Goal: Task Accomplishment & Management: Complete application form

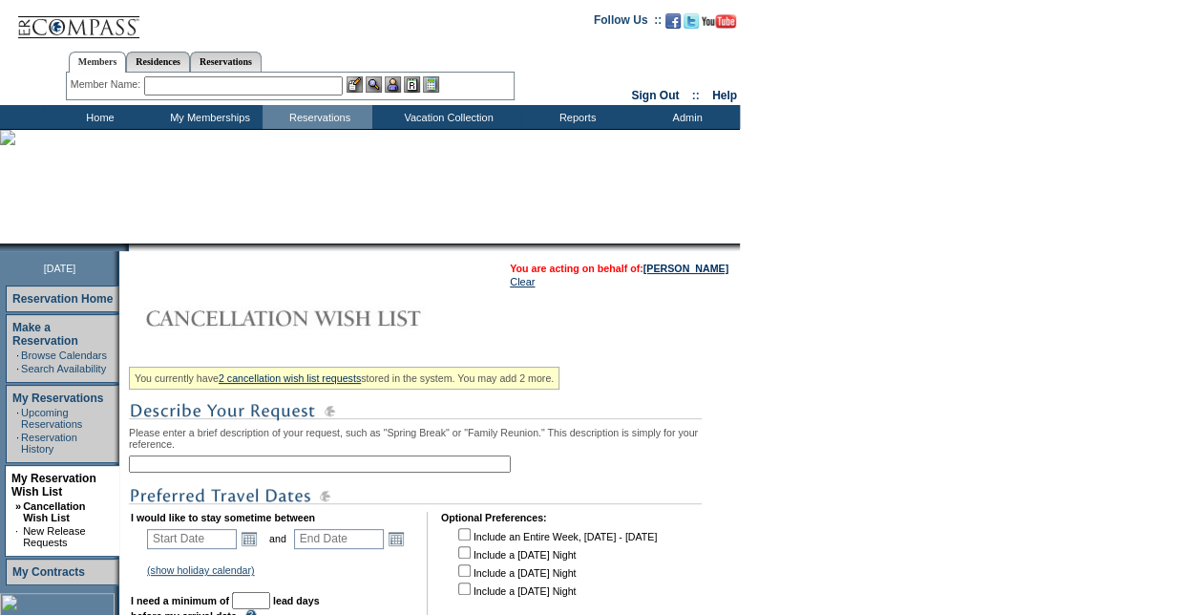
click at [224, 464] on input "text" at bounding box center [320, 463] width 382 height 17
type input "[GEOGRAPHIC_DATA] SA Window"
type input "30"
type input "90"
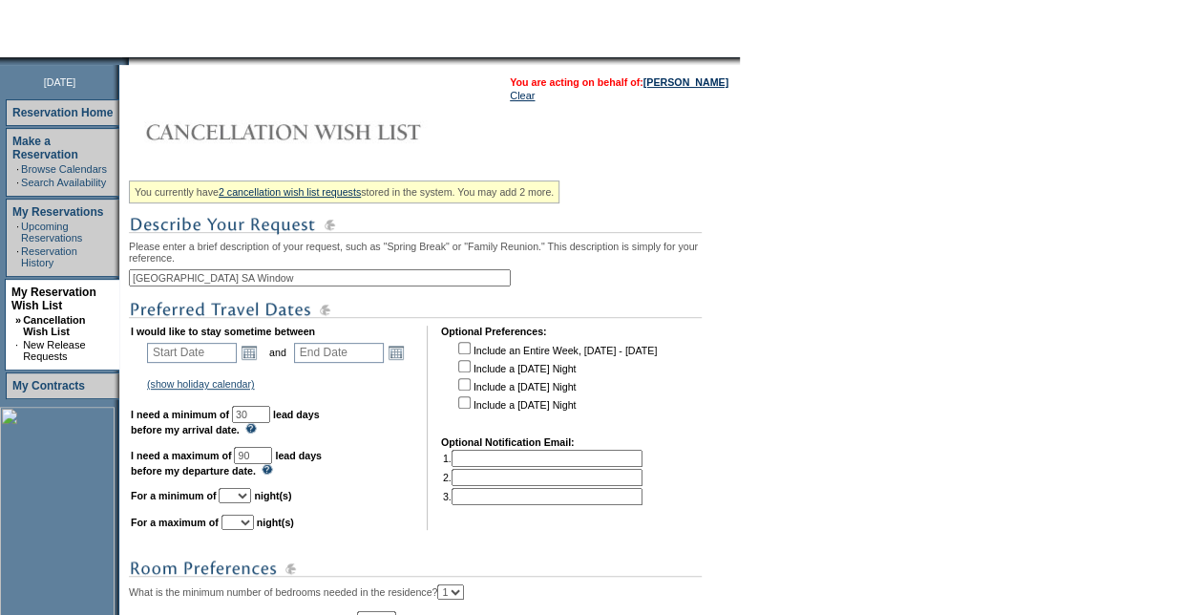
scroll to position [191, 0]
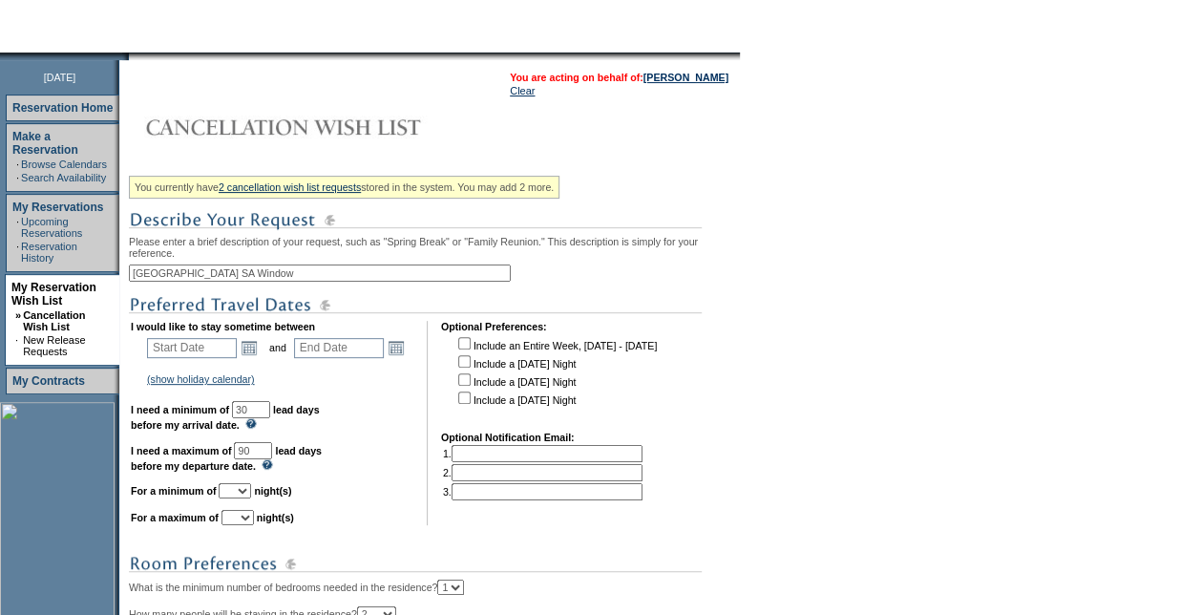
drag, startPoint x: 191, startPoint y: 276, endPoint x: 124, endPoint y: 277, distance: 66.8
click at [124, 277] on tr "[DATE] Reservation Home Make a Reservation · Browse Calendars · Search Availabi…" at bounding box center [370, 453] width 740 height 786
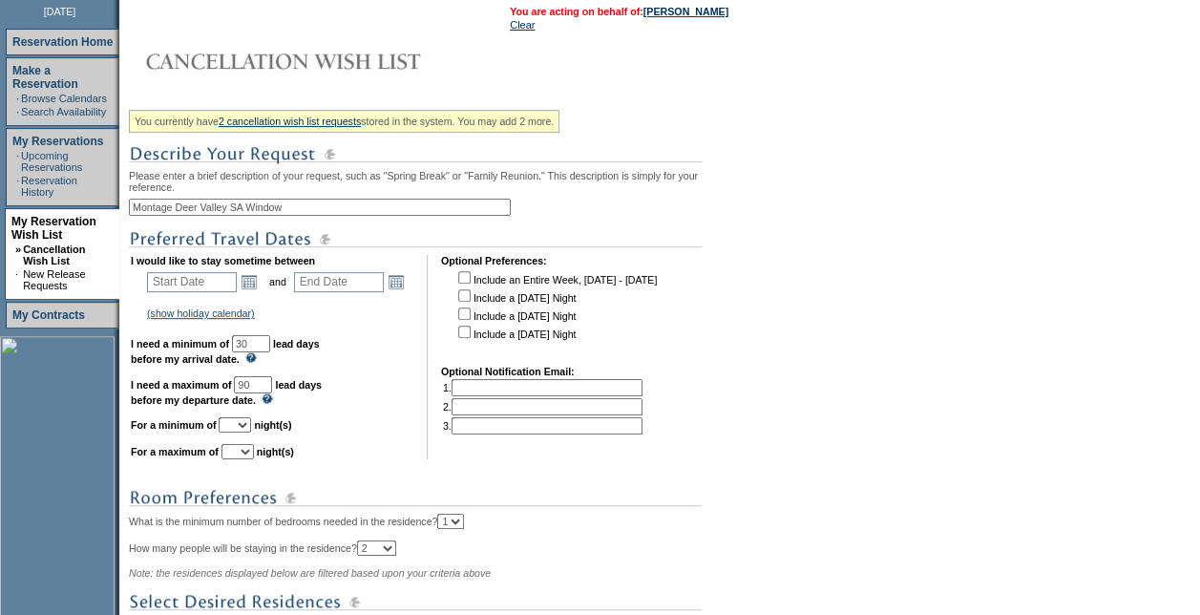
scroll to position [286, 0]
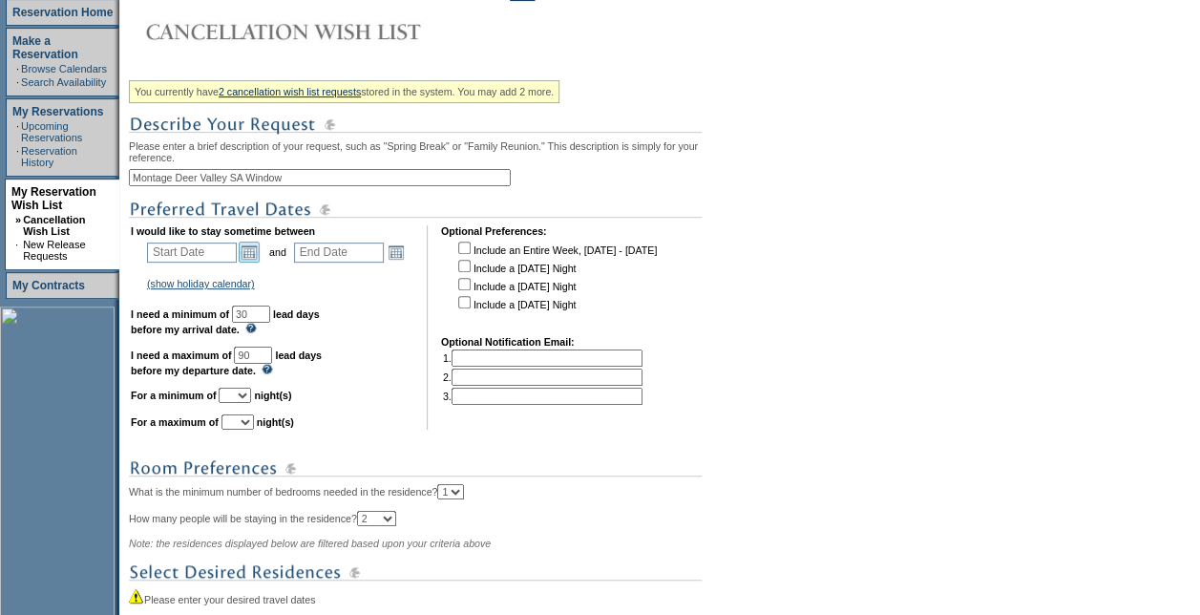
type input "Montage Deer Valley SA Window"
click at [252, 256] on link "Open the calendar popup." at bounding box center [249, 251] width 21 height 21
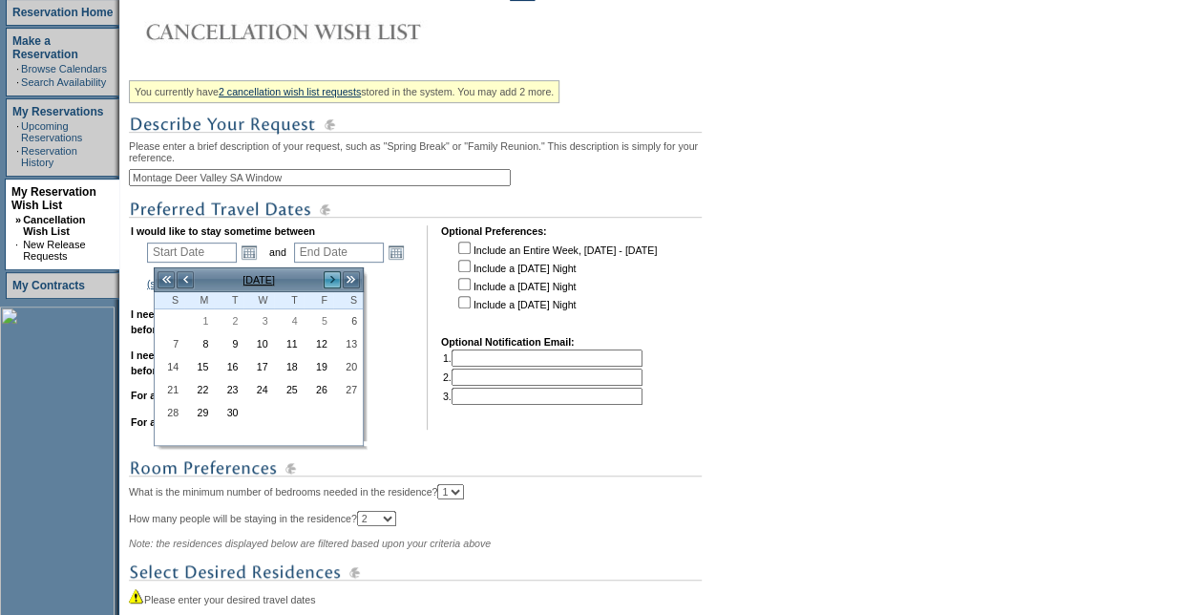
click at [331, 277] on link ">" at bounding box center [332, 279] width 19 height 19
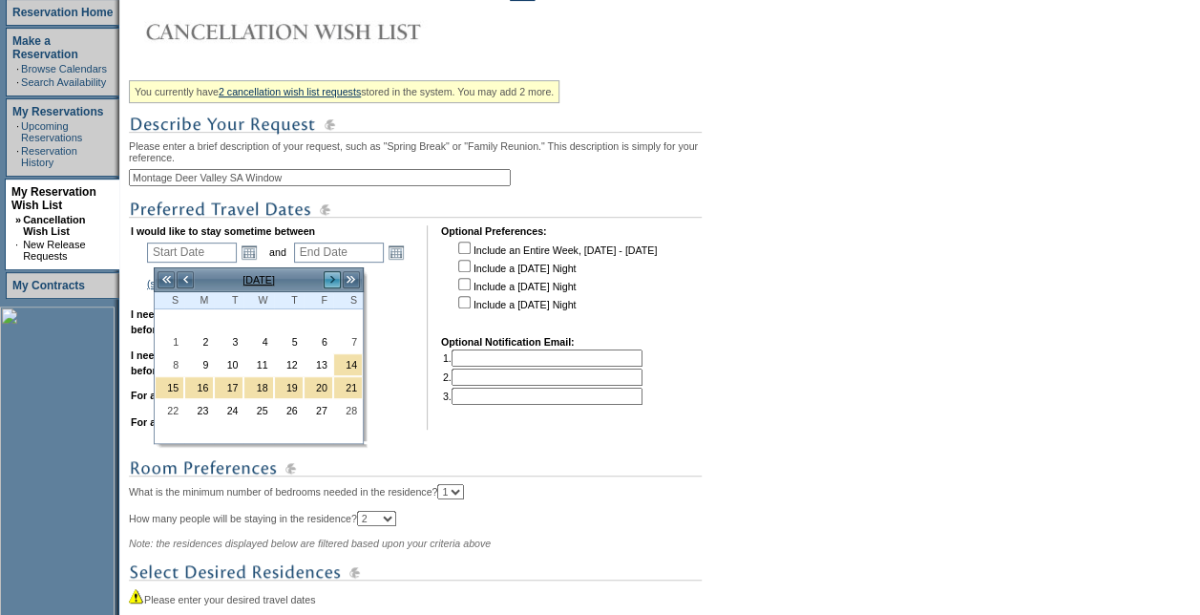
click at [331, 277] on link ">" at bounding box center [332, 279] width 19 height 19
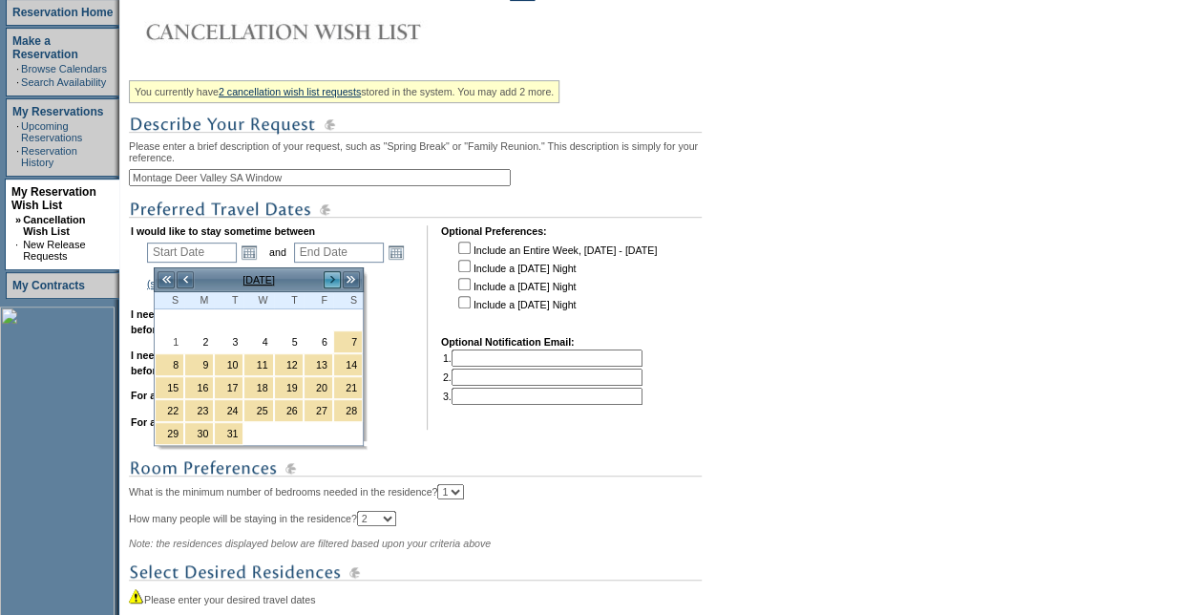
click at [331, 277] on link ">" at bounding box center [332, 279] width 19 height 19
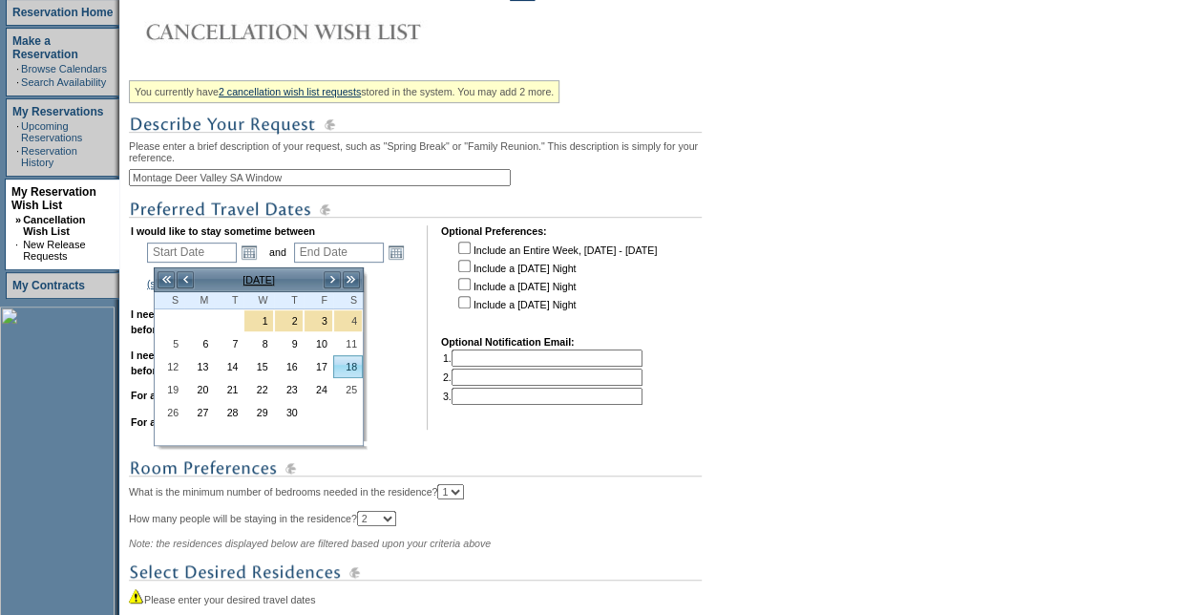
click at [351, 359] on link "18" at bounding box center [348, 366] width 28 height 21
type input "[DATE]"
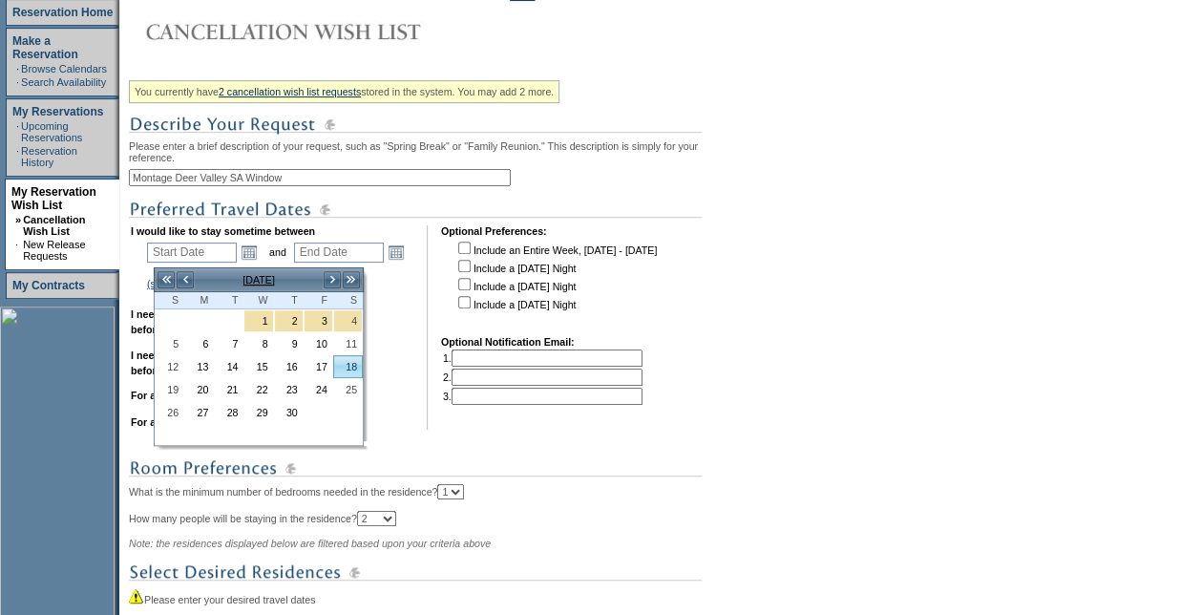
type input "229"
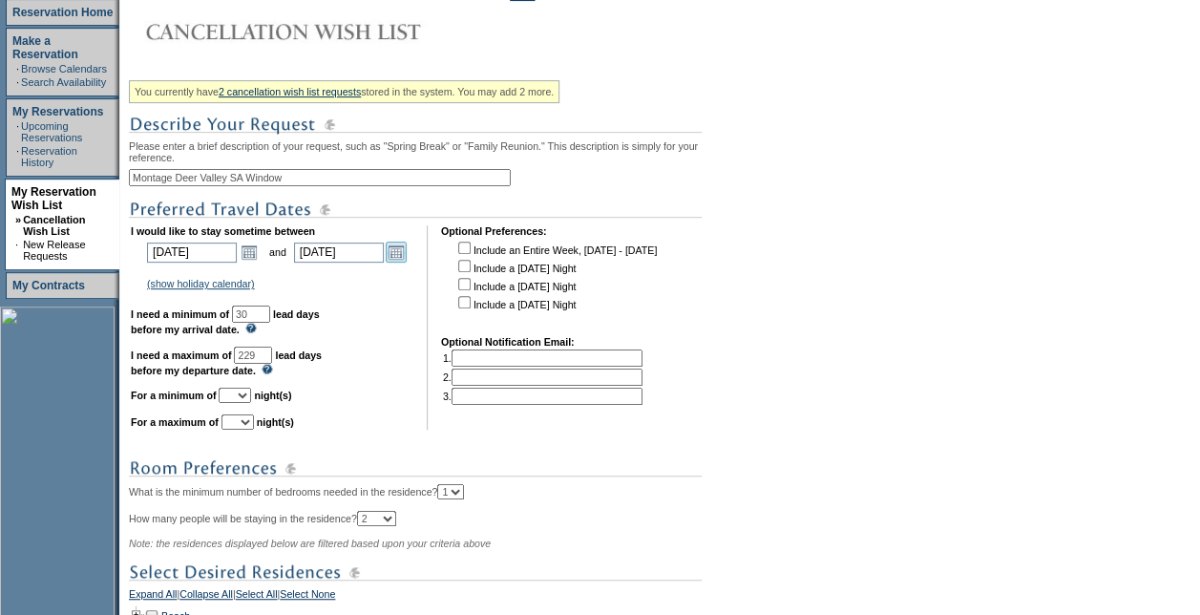
click at [407, 260] on link "Open the calendar popup." at bounding box center [396, 251] width 21 height 21
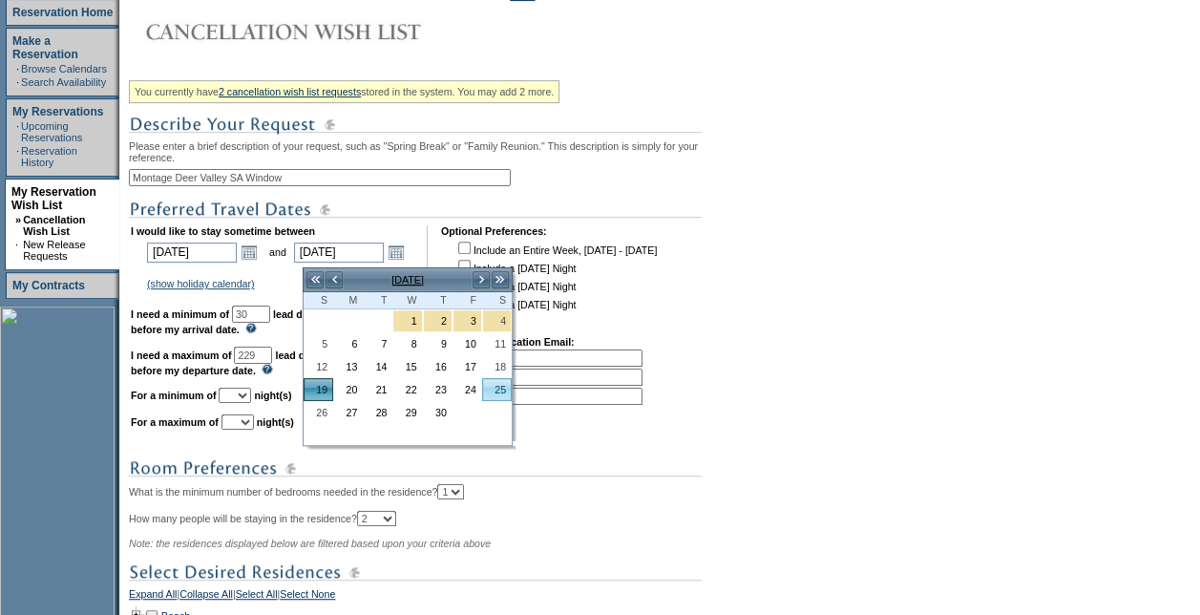
click at [504, 380] on link "25" at bounding box center [497, 389] width 28 height 21
type input "[DATE]"
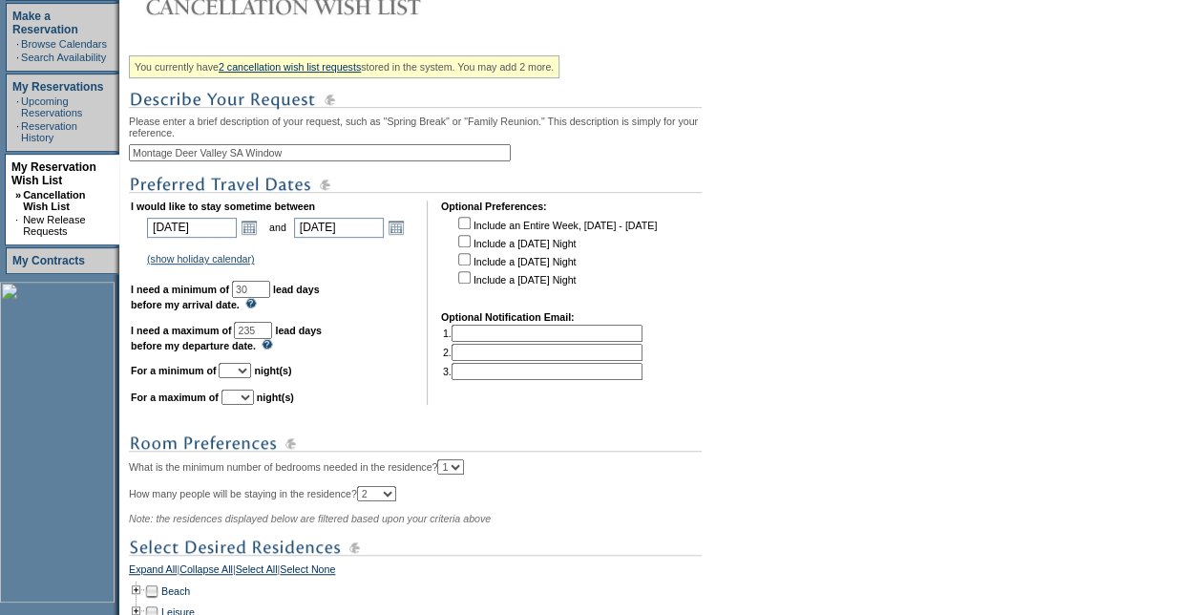
scroll to position [382, 0]
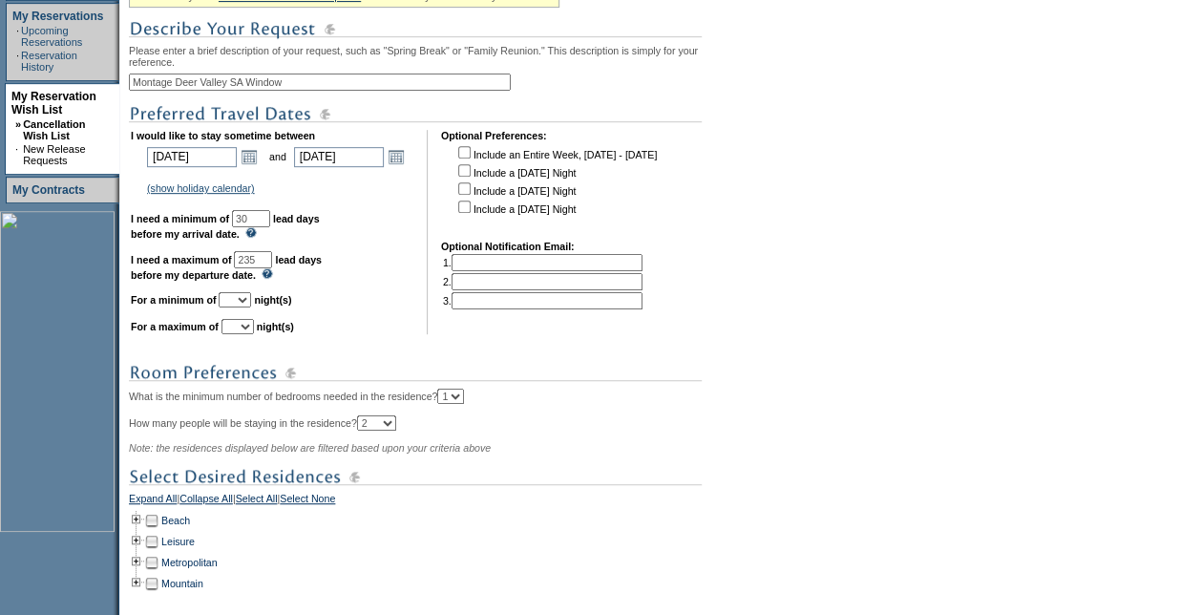
drag, startPoint x: 294, startPoint y: 262, endPoint x: 224, endPoint y: 262, distance: 69.7
click at [231, 265] on td "I would like to stay sometime between [DATE] [DATE] Open the calendar popup. <<…" at bounding box center [272, 232] width 283 height 204
type input "90"
click at [247, 305] on select "1 2 3 4 5 6 7 8 9 10 11 12 13 14" at bounding box center [235, 299] width 32 height 15
select select "3"
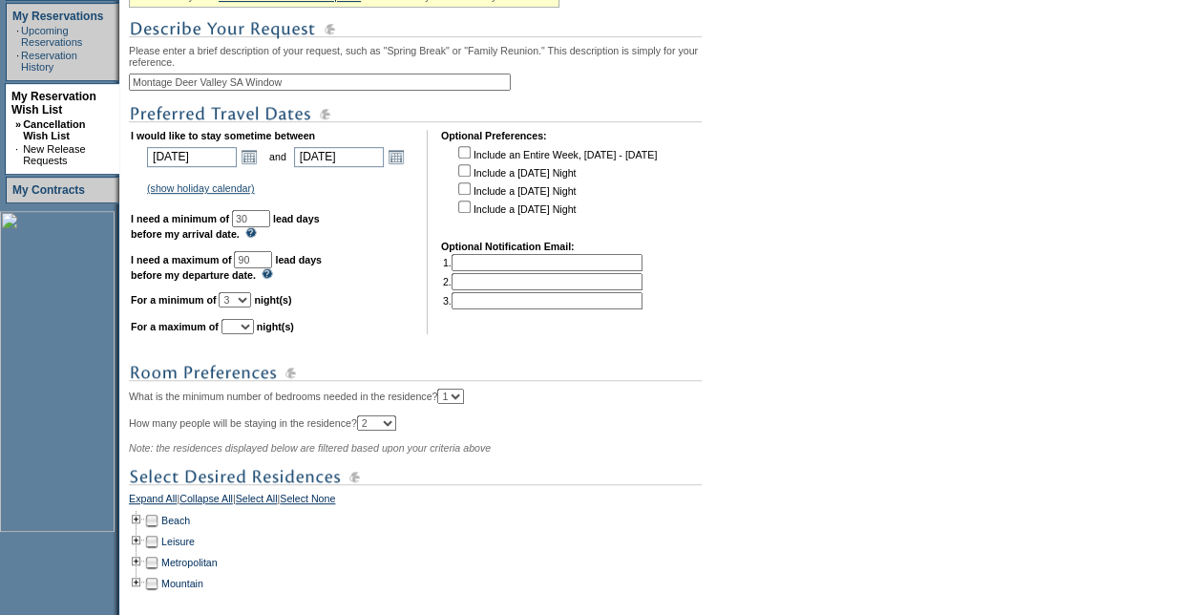
click at [241, 302] on select "1 2 3 4 5 6 7 8 9 10 11 12 13 14" at bounding box center [235, 299] width 32 height 15
click at [254, 334] on select "1 2 3 4 5 6 7 8 9 10 11 12 13 14" at bounding box center [237, 326] width 32 height 15
select select "3"
click at [244, 328] on select "1 2 3 4 5 6 7 8 9 10 11 12 13 14" at bounding box center [237, 326] width 32 height 15
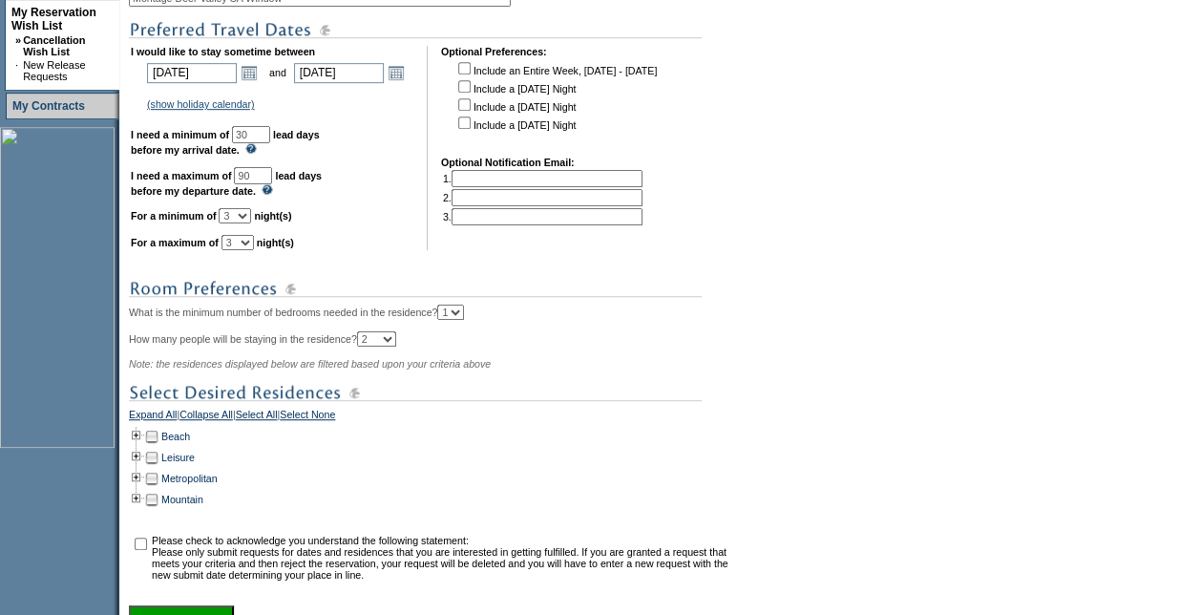
scroll to position [573, 0]
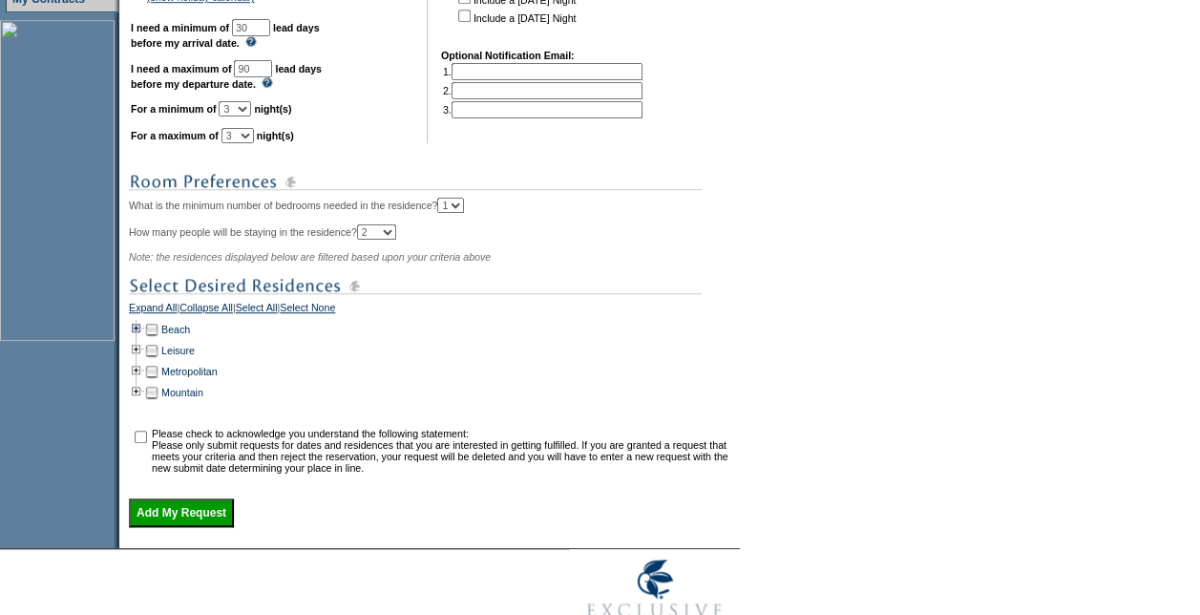
click at [136, 340] on td at bounding box center [136, 329] width 15 height 21
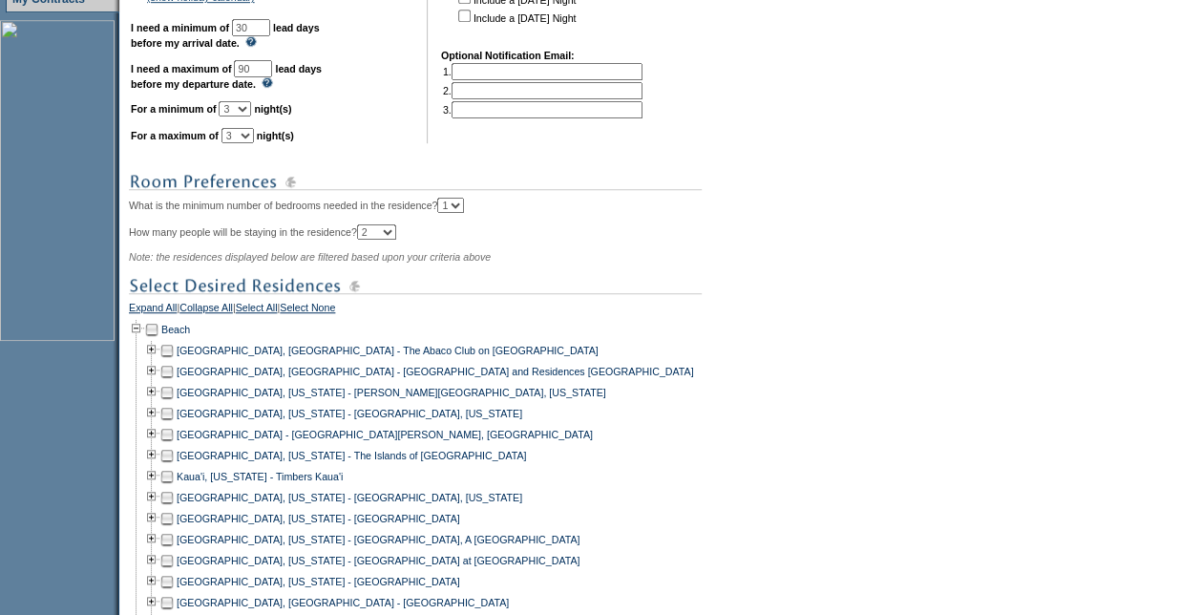
click at [136, 340] on td at bounding box center [136, 329] width 15 height 21
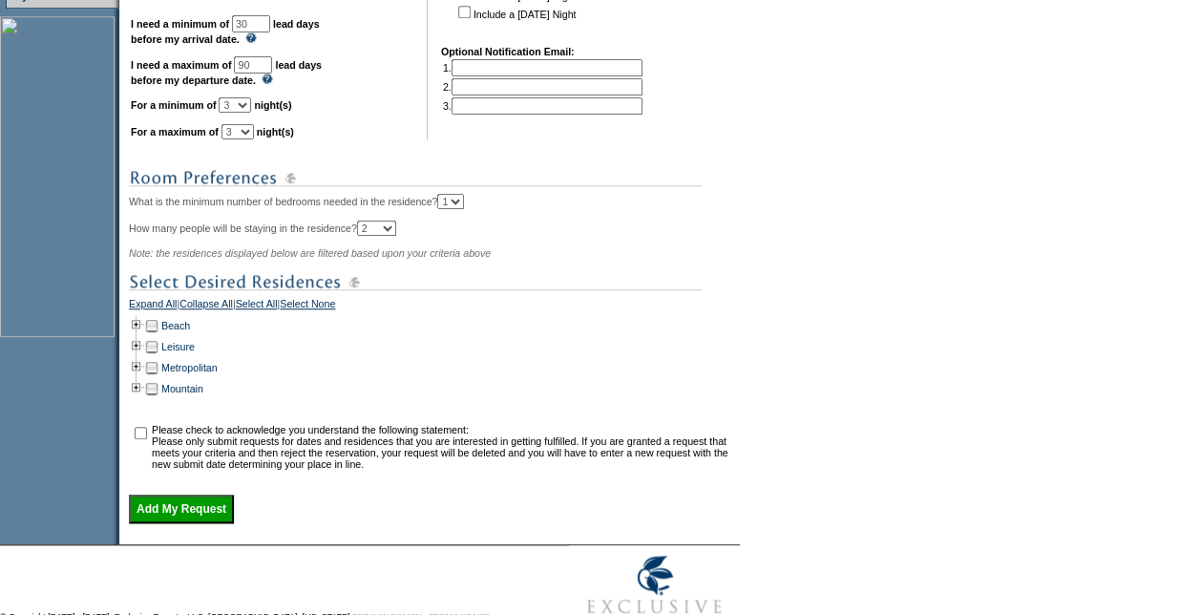
scroll to position [646, 0]
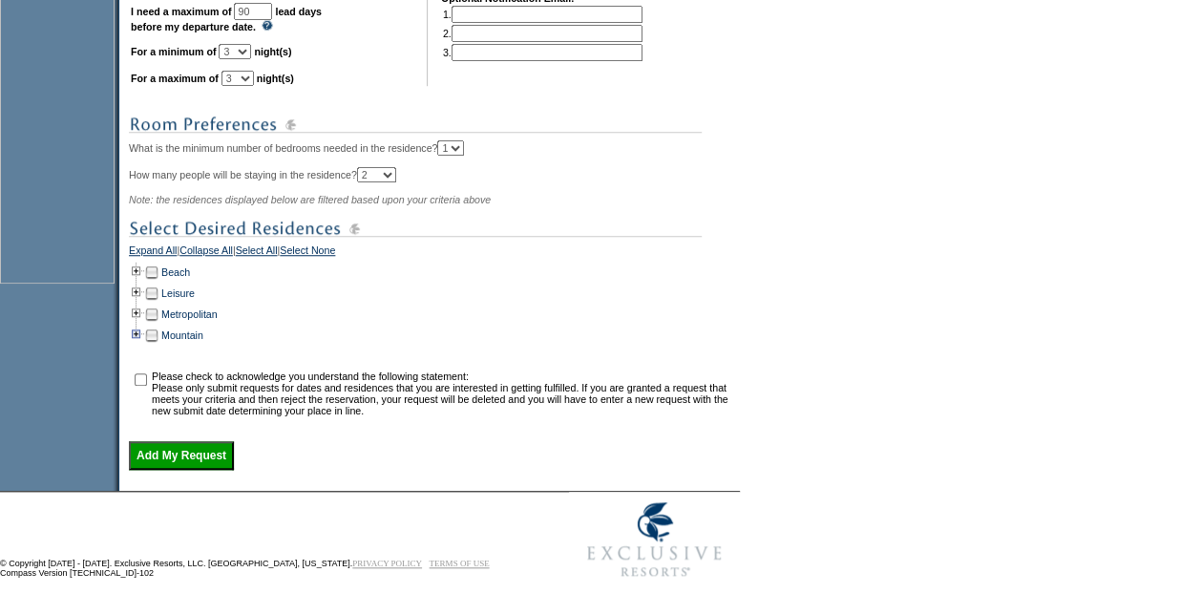
click at [142, 325] on td at bounding box center [136, 335] width 15 height 21
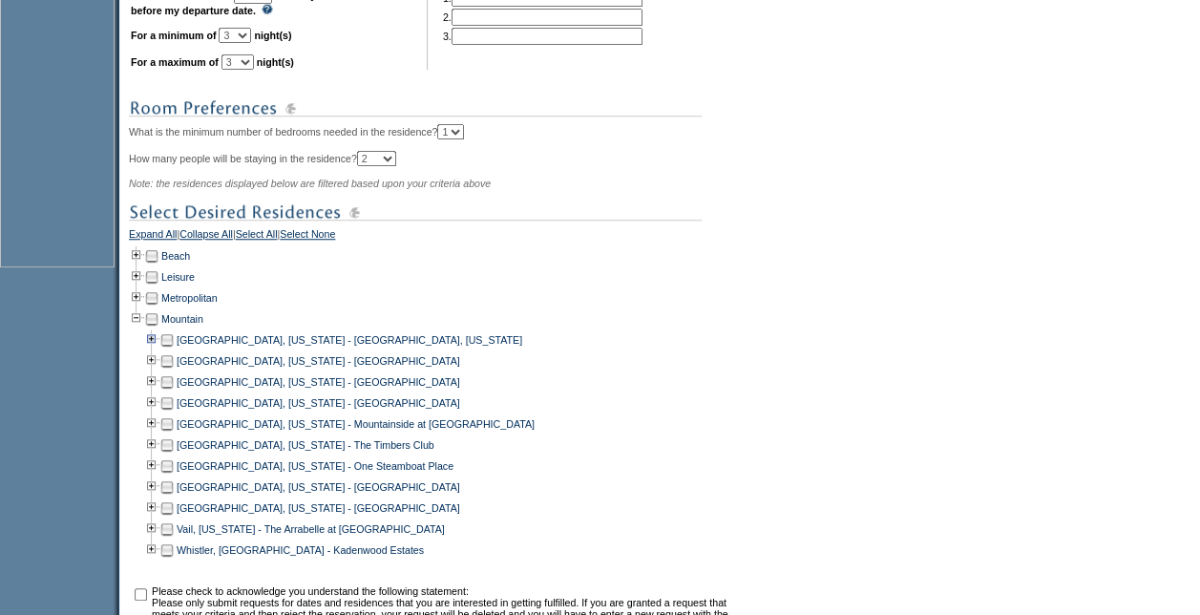
scroll to position [742, 0]
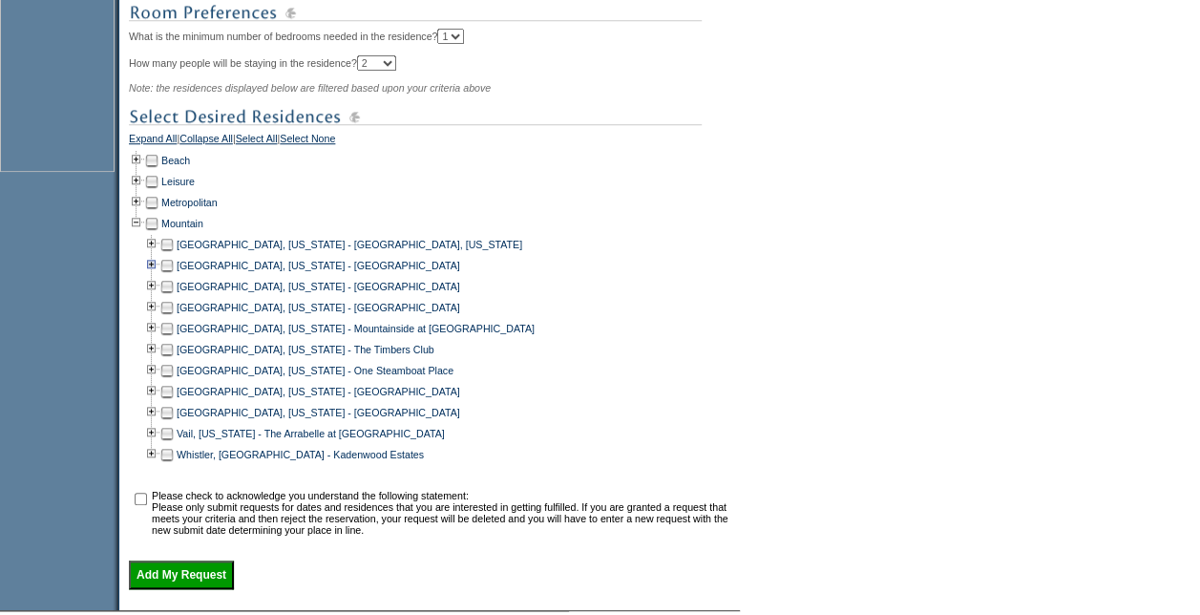
click at [156, 272] on td at bounding box center [151, 265] width 15 height 21
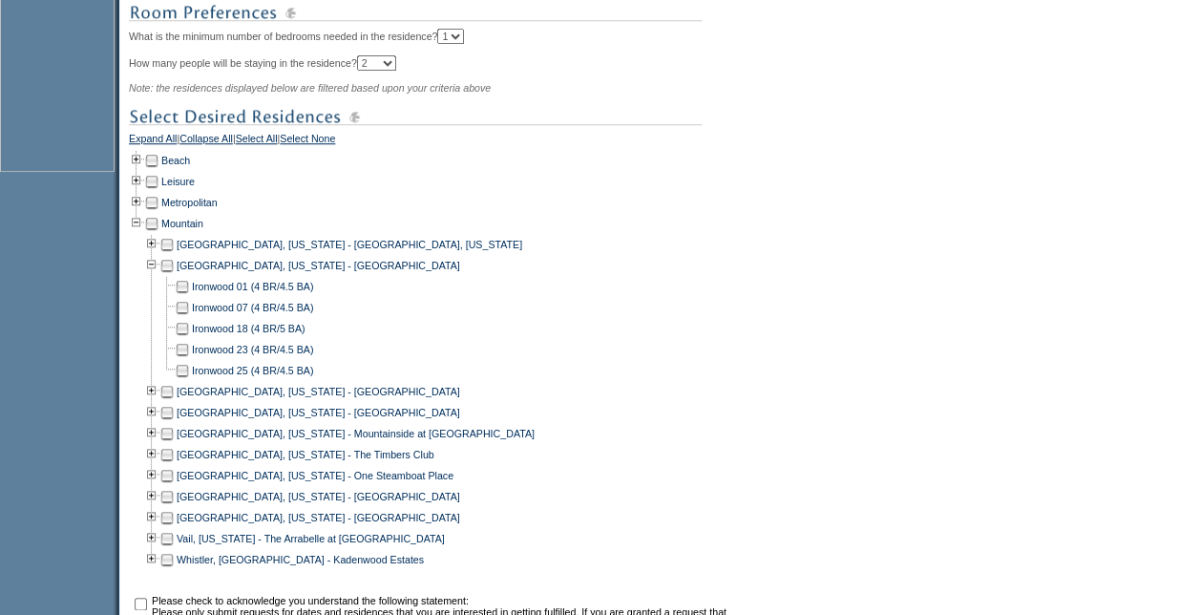
click at [156, 272] on td at bounding box center [151, 265] width 15 height 21
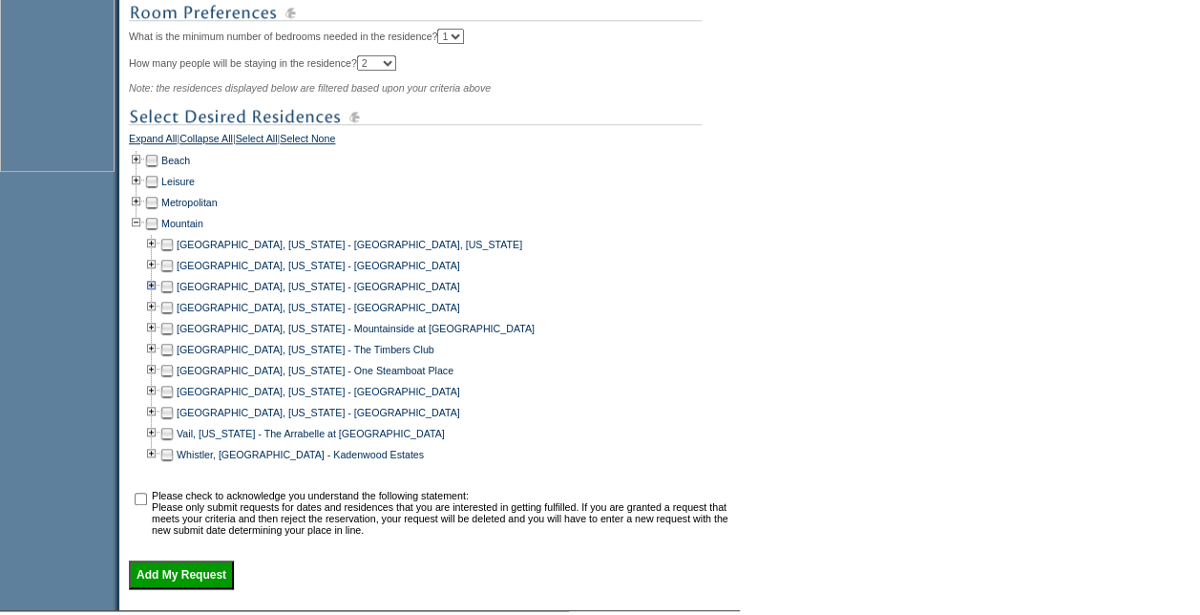
click at [156, 291] on td at bounding box center [151, 286] width 15 height 21
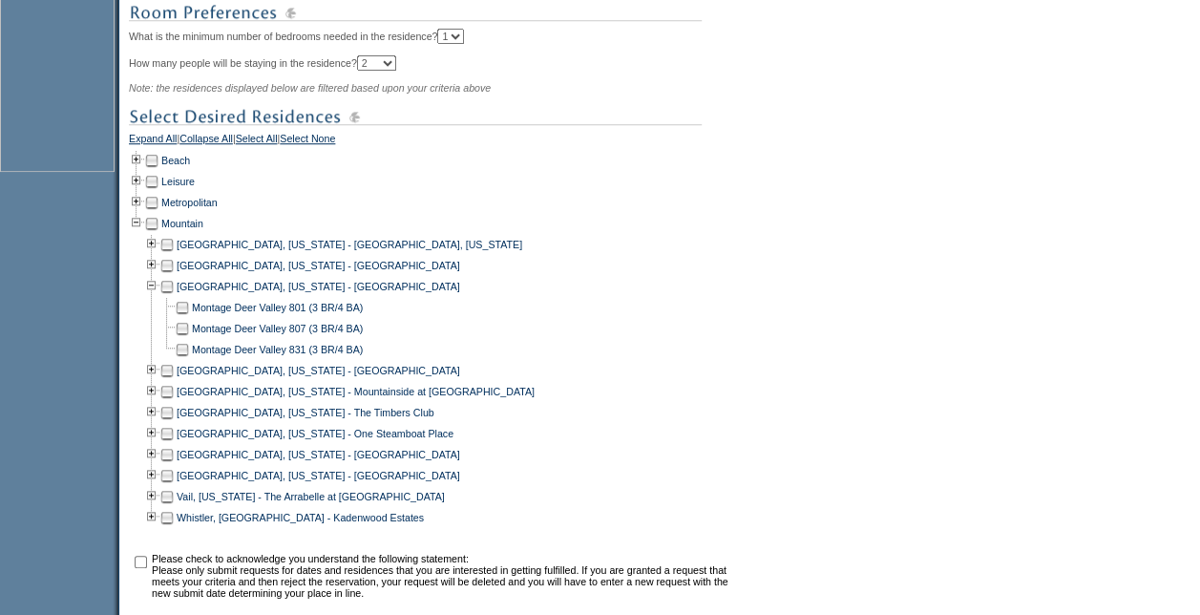
click at [170, 297] on td at bounding box center [166, 286] width 15 height 21
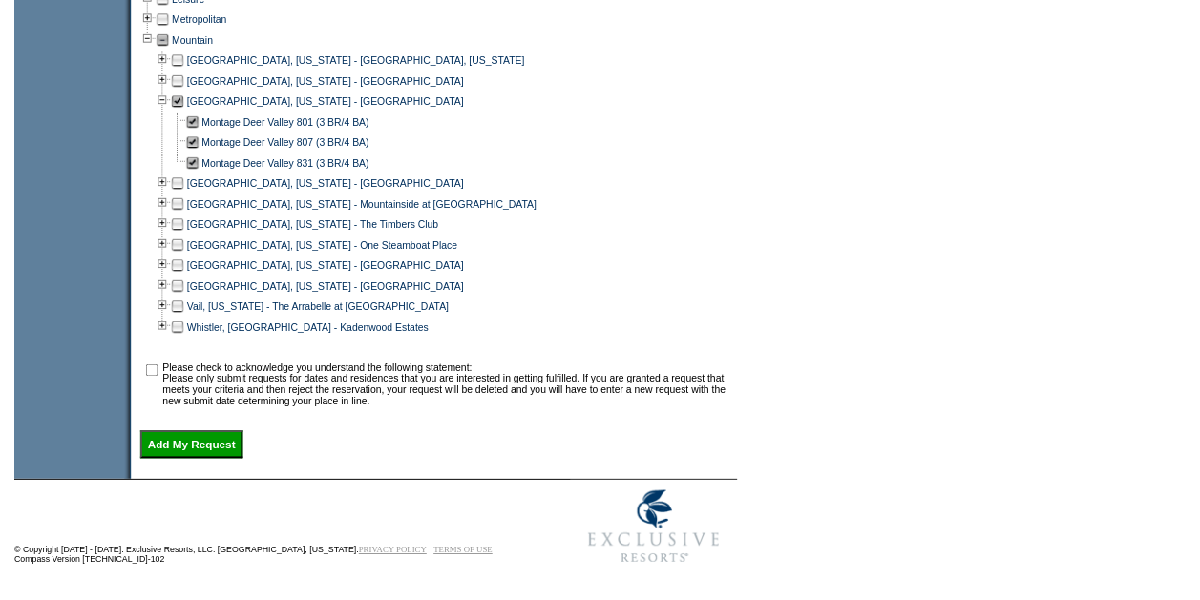
scroll to position [940, 0]
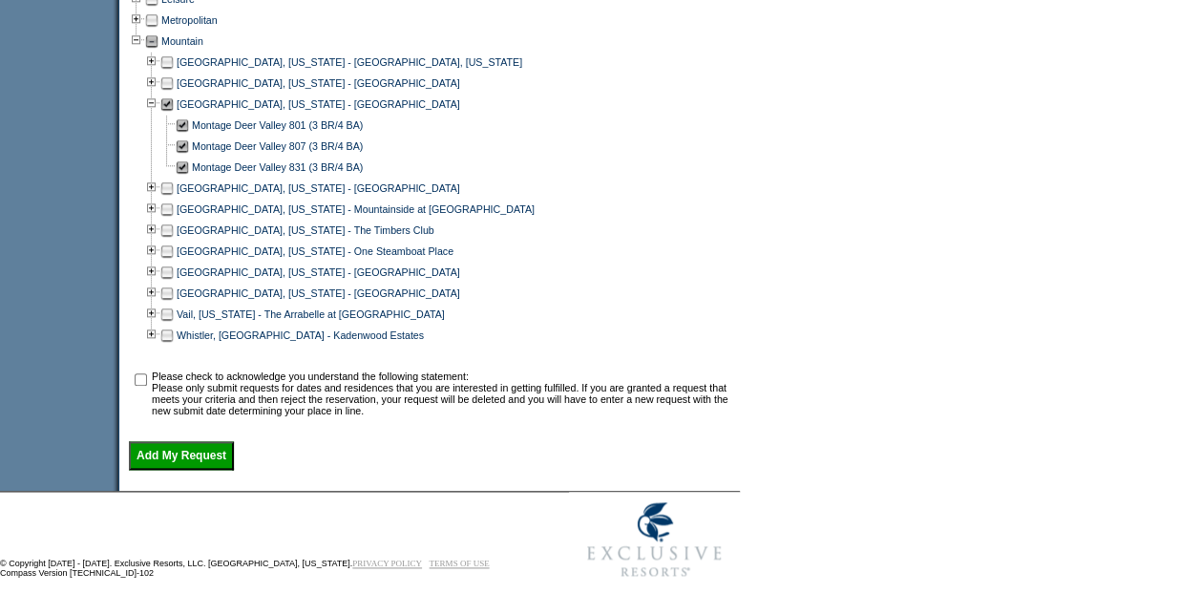
click at [147, 381] on input "checkbox" at bounding box center [141, 379] width 12 height 12
checkbox input "true"
click at [181, 458] on input "Add My Request" at bounding box center [181, 455] width 105 height 29
